Goal: Transaction & Acquisition: Purchase product/service

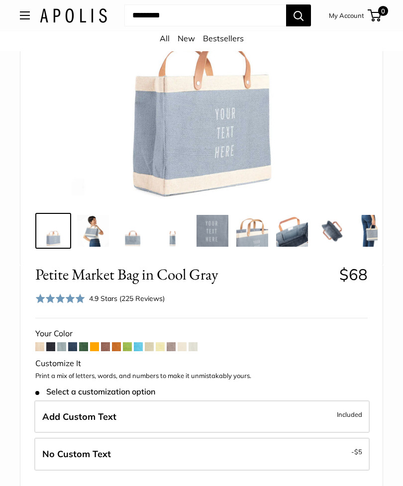
scroll to position [233, 0]
click at [77, 411] on span "Add Custom Text" at bounding box center [79, 416] width 74 height 11
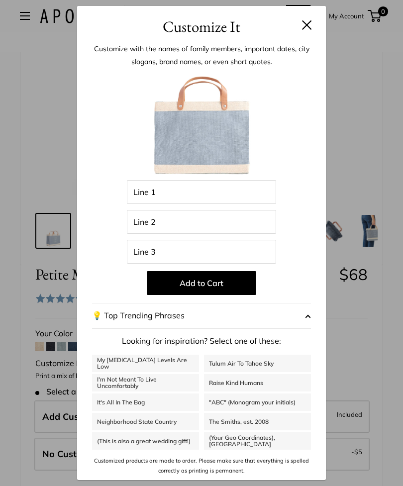
click at [304, 30] on button at bounding box center [307, 25] width 10 height 10
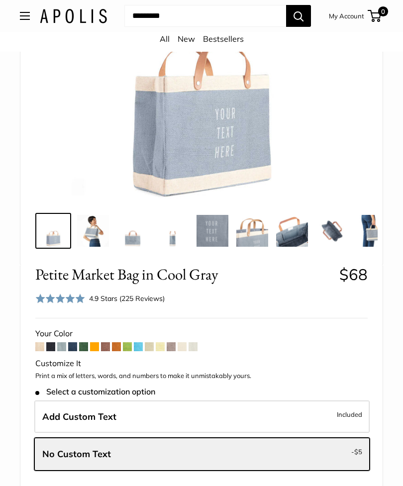
click at [116, 416] on label "Add Custom Text Included" at bounding box center [201, 416] width 335 height 33
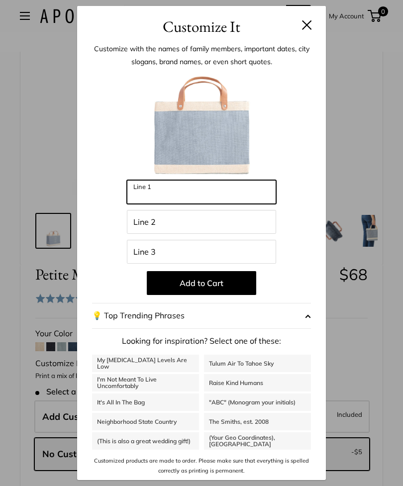
click at [153, 191] on input "Line 1" at bounding box center [201, 192] width 149 height 24
type input "*********"
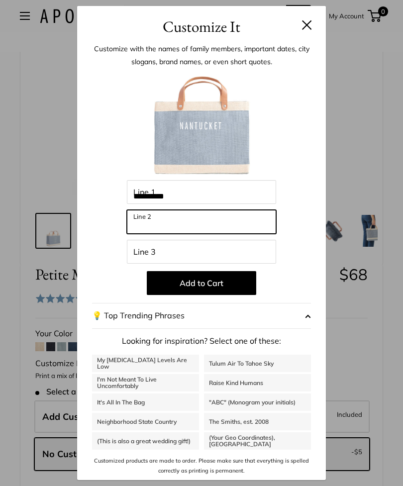
click at [147, 227] on input "Line 2" at bounding box center [201, 222] width 149 height 24
type input "****"
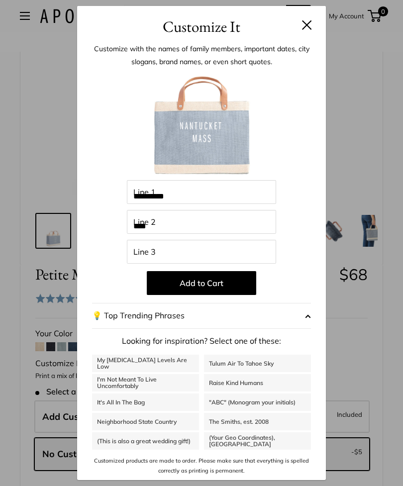
click at [215, 282] on button "Add to Cart" at bounding box center [201, 283] width 109 height 24
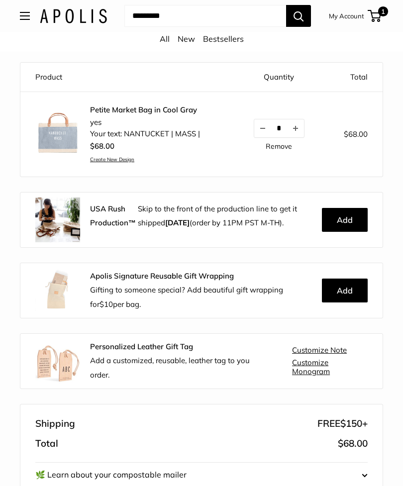
scroll to position [107, 0]
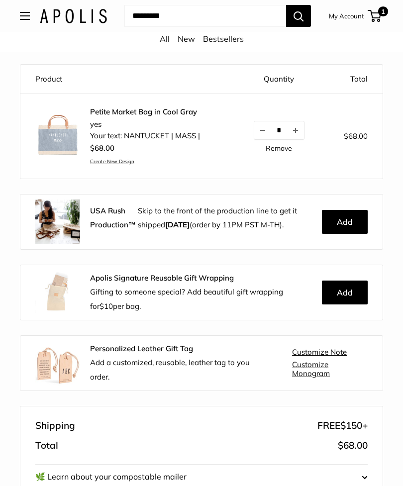
click at [123, 159] on link "Create New Design" at bounding box center [145, 161] width 110 height 6
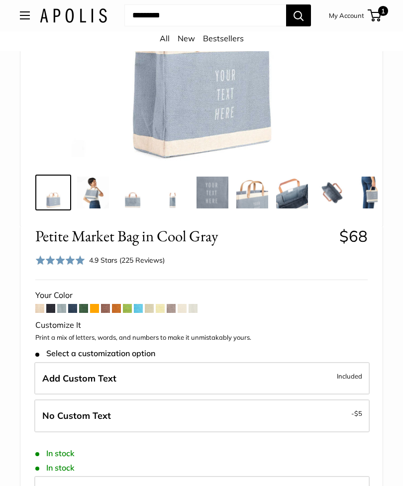
scroll to position [271, 0]
click at [370, 195] on img at bounding box center [372, 193] width 32 height 32
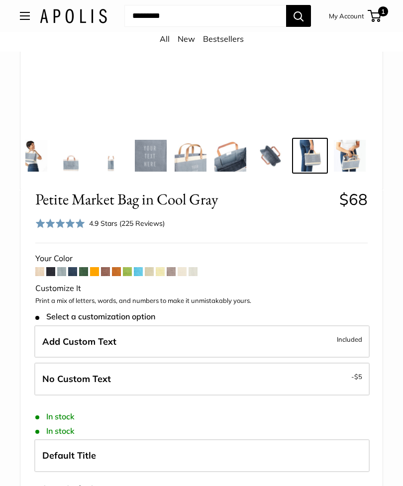
scroll to position [289, 0]
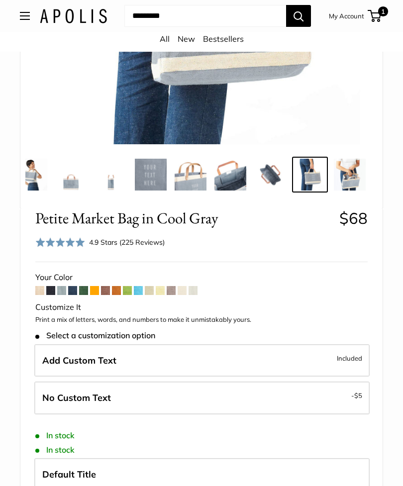
click at [142, 290] on span at bounding box center [138, 290] width 9 height 9
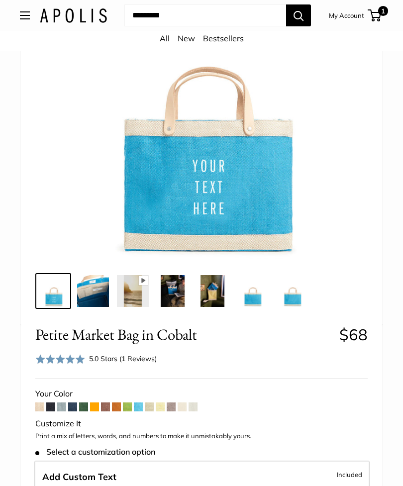
scroll to position [158, 0]
click at [80, 404] on span at bounding box center [83, 406] width 9 height 9
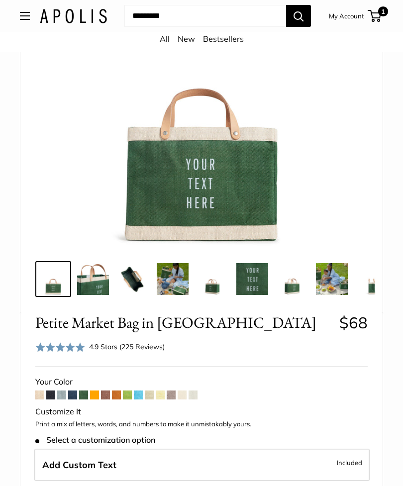
scroll to position [174, 0]
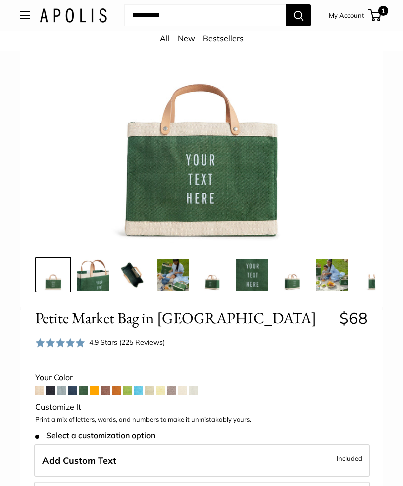
click at [80, 391] on span at bounding box center [83, 390] width 9 height 9
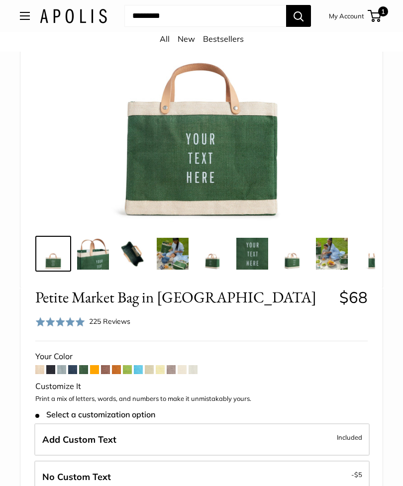
click at [75, 371] on span at bounding box center [72, 369] width 9 height 9
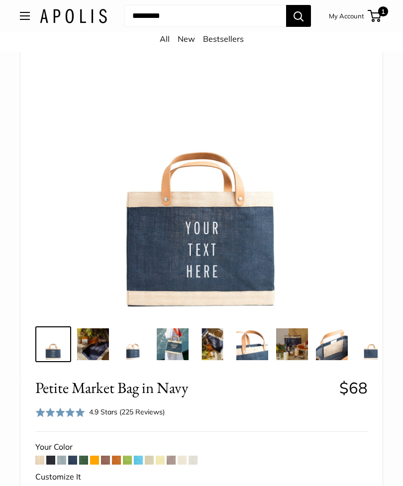
scroll to position [135, 0]
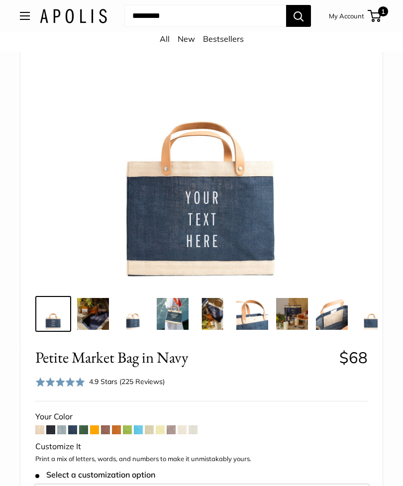
click at [197, 431] on span at bounding box center [193, 429] width 9 height 9
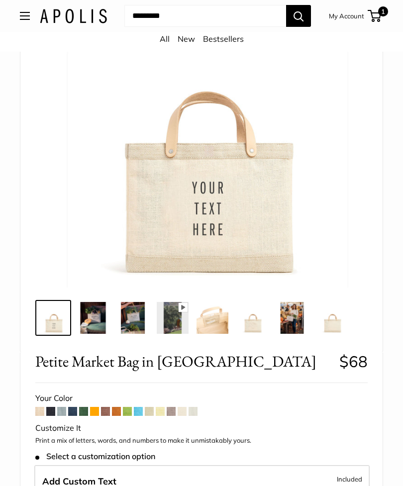
scroll to position [155, 0]
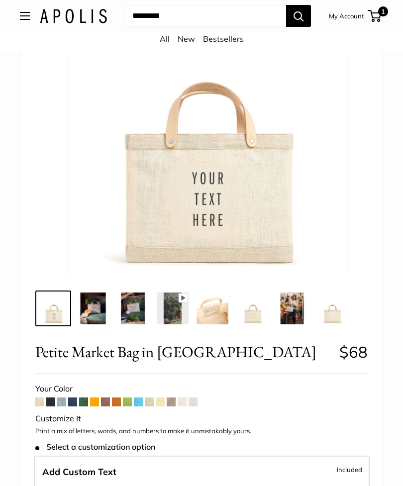
click at [163, 401] on span at bounding box center [160, 401] width 9 height 9
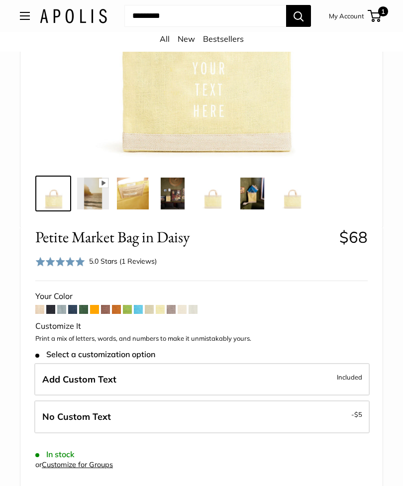
scroll to position [258, 0]
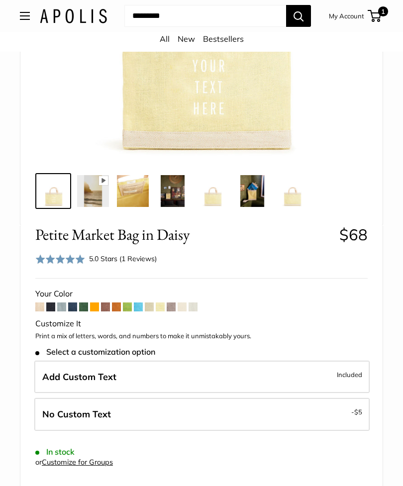
click at [143, 306] on span at bounding box center [138, 306] width 9 height 9
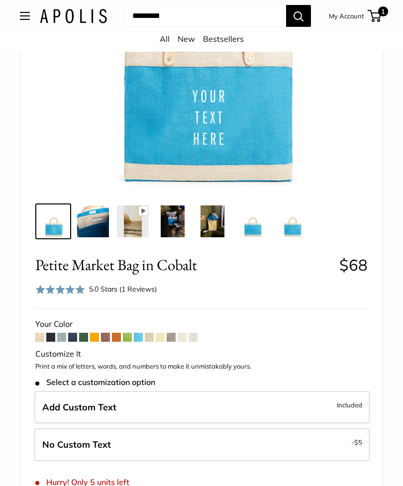
click at [138, 403] on label "Add Custom Text Included" at bounding box center [201, 407] width 335 height 33
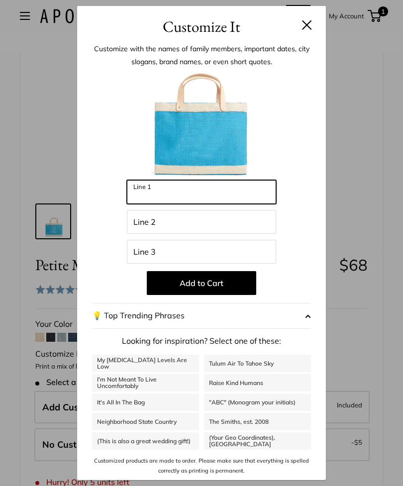
click at [155, 204] on input "Line 1" at bounding box center [201, 192] width 149 height 24
type input "********"
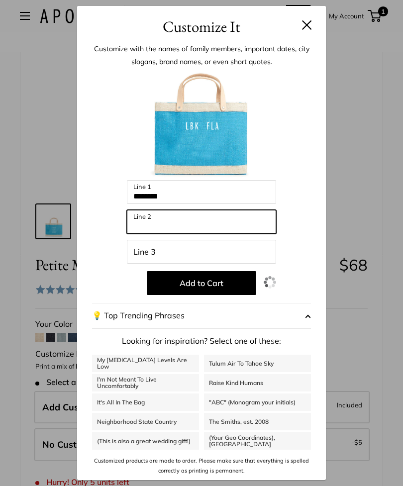
click at [151, 234] on input "Line 2" at bounding box center [201, 222] width 149 height 24
type input "******"
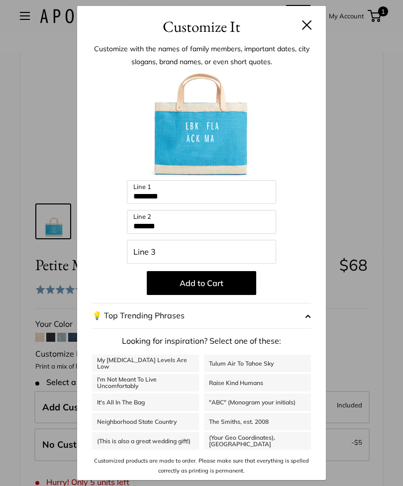
click at [229, 295] on button "Add to Cart" at bounding box center [201, 283] width 109 height 24
